Goal: Task Accomplishment & Management: Use online tool/utility

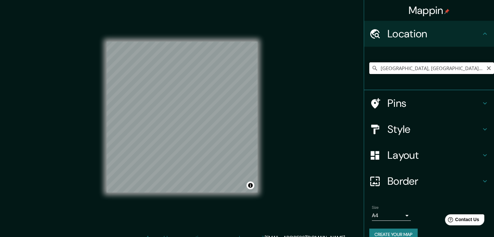
click at [388, 69] on input "[GEOGRAPHIC_DATA], [GEOGRAPHIC_DATA], [GEOGRAPHIC_DATA]" at bounding box center [432, 68] width 125 height 12
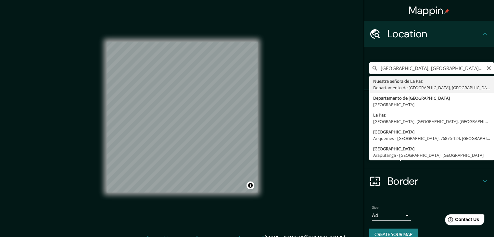
click at [388, 69] on input "[GEOGRAPHIC_DATA], [GEOGRAPHIC_DATA], [GEOGRAPHIC_DATA]" at bounding box center [432, 68] width 125 height 12
drag, startPoint x: 0, startPoint y: 0, endPoint x: 387, endPoint y: 69, distance: 393.6
click at [387, 69] on input "[GEOGRAPHIC_DATA], [GEOGRAPHIC_DATA], [GEOGRAPHIC_DATA]" at bounding box center [432, 68] width 125 height 12
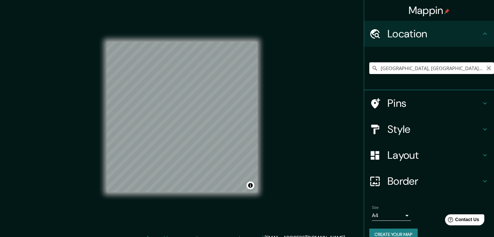
click at [487, 68] on icon "Clear" at bounding box center [489, 68] width 5 height 5
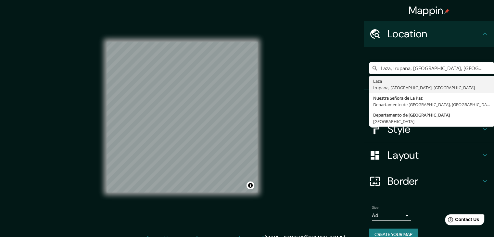
type input "Laza, Irupana, [GEOGRAPHIC_DATA], [GEOGRAPHIC_DATA]"
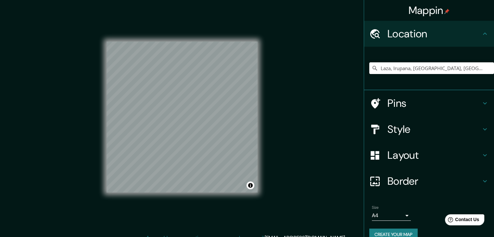
click at [305, 102] on div "Mappin Location [GEOGRAPHIC_DATA], [GEOGRAPHIC_DATA], [GEOGRAPHIC_DATA], [GEOGR…" at bounding box center [247, 122] width 494 height 245
click at [272, 130] on div "Mappin Location [GEOGRAPHIC_DATA], [GEOGRAPHIC_DATA], [GEOGRAPHIC_DATA], [GEOGR…" at bounding box center [247, 122] width 494 height 245
click at [487, 67] on icon "Clear" at bounding box center [489, 68] width 4 height 4
click at [430, 67] on input "Pick your city or area" at bounding box center [432, 68] width 125 height 12
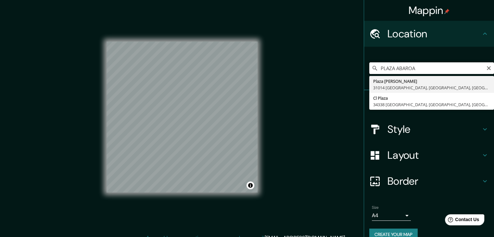
type input "PLAZA ABAROA"
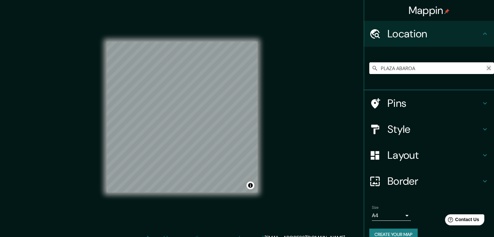
click at [487, 67] on icon "Clear" at bounding box center [489, 68] width 5 height 5
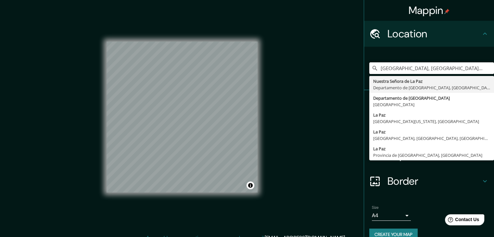
type input "[GEOGRAPHIC_DATA], [GEOGRAPHIC_DATA], [GEOGRAPHIC_DATA]"
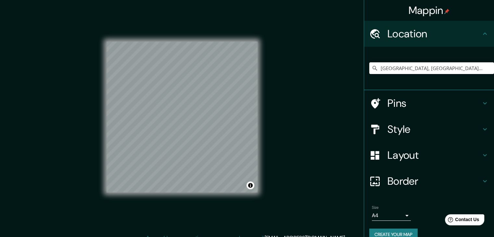
click at [402, 126] on h4 "Style" at bounding box center [435, 129] width 94 height 13
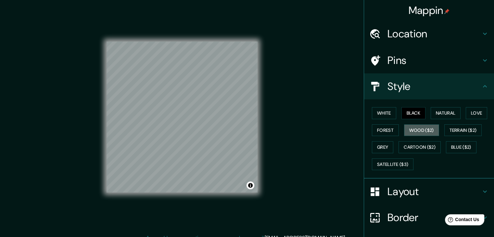
drag, startPoint x: 421, startPoint y: 129, endPoint x: 416, endPoint y: 139, distance: 10.6
click at [420, 129] on button "Wood ($2)" at bounding box center [421, 130] width 35 height 12
click at [412, 147] on button "Cartoon ($2)" at bounding box center [420, 147] width 42 height 12
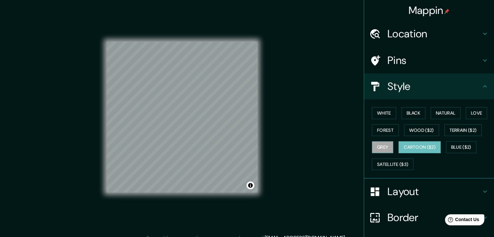
click at [377, 144] on button "Grey" at bounding box center [382, 147] width 21 height 12
click at [412, 108] on button "Black" at bounding box center [414, 113] width 24 height 12
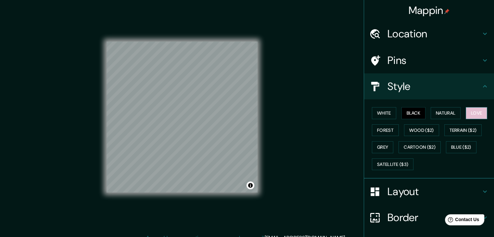
click at [469, 112] on button "Love" at bounding box center [476, 113] width 21 height 12
click at [372, 113] on button "White" at bounding box center [384, 113] width 24 height 12
click at [382, 140] on div "White Black Natural Love Forest Wood ($2) Terrain ($2) Grey Cartoon ($2) Blue (…" at bounding box center [432, 139] width 125 height 68
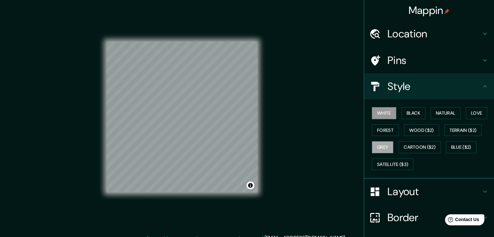
click at [382, 144] on button "Grey" at bounding box center [382, 147] width 21 height 12
click at [384, 159] on button "Satellite ($3)" at bounding box center [393, 165] width 42 height 12
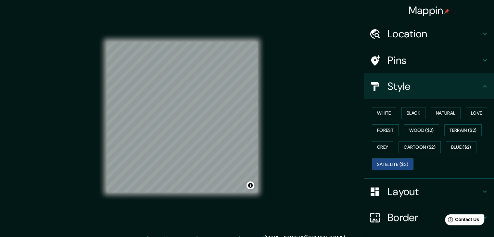
click at [274, 146] on div "Mappin Location [GEOGRAPHIC_DATA], [GEOGRAPHIC_DATA], [GEOGRAPHIC_DATA] [GEOGRA…" at bounding box center [247, 122] width 494 height 245
click at [406, 113] on button "Black" at bounding box center [414, 113] width 24 height 12
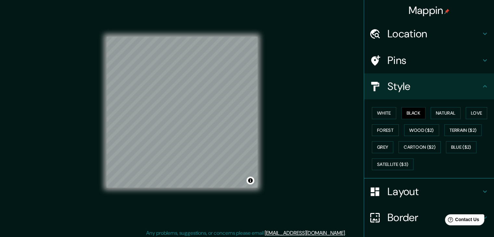
scroll to position [7, 0]
